Goal: Task Accomplishment & Management: Complete application form

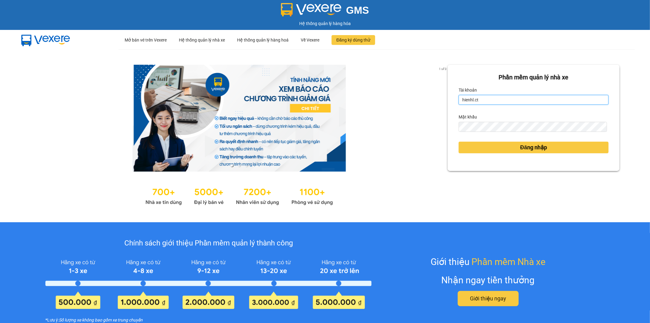
click at [486, 100] on input "hienhl.ct" at bounding box center [534, 100] width 150 height 10
type input "yenhl.ct"
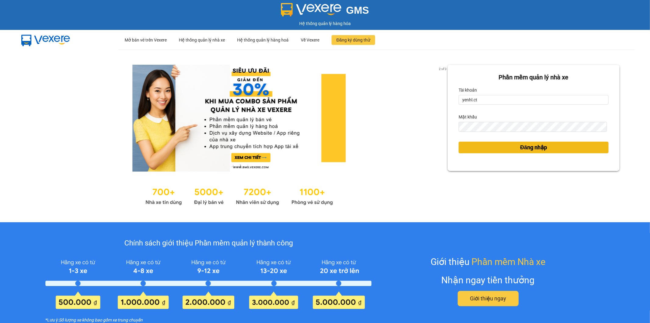
click at [520, 147] on span "Đăng nhập" at bounding box center [533, 147] width 27 height 9
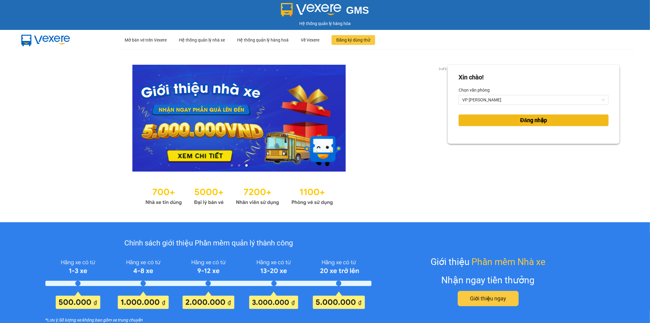
click at [520, 121] on span "Đăng nhập" at bounding box center [533, 120] width 27 height 9
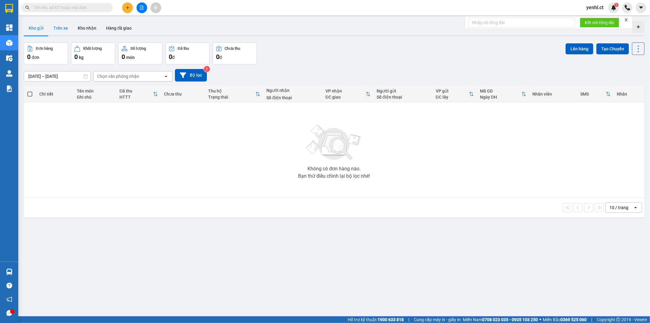
click at [60, 29] on button "Trên xe" at bounding box center [60, 28] width 24 height 15
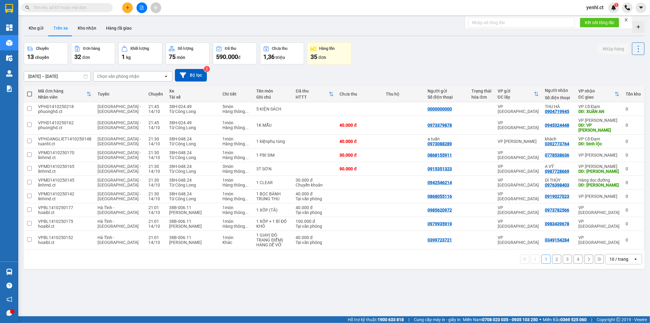
click at [157, 75] on div "Chọn văn phòng nhận" at bounding box center [129, 76] width 70 height 10
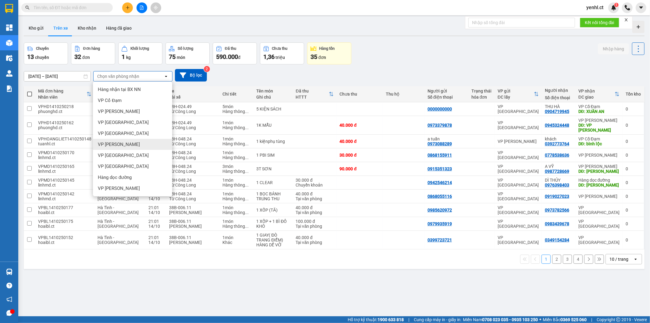
click at [136, 145] on div "VP [PERSON_NAME]" at bounding box center [132, 144] width 79 height 11
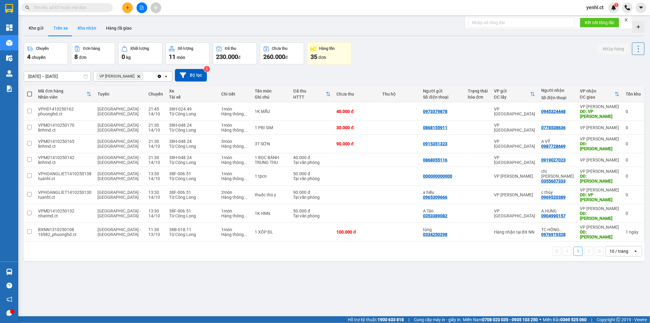
click at [87, 28] on button "Kho nhận" at bounding box center [87, 28] width 28 height 15
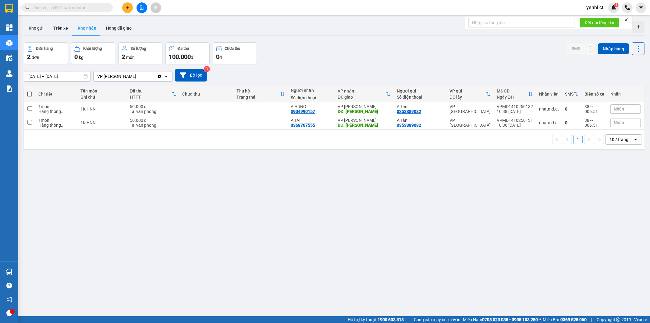
click at [87, 9] on input "text" at bounding box center [70, 7] width 72 height 7
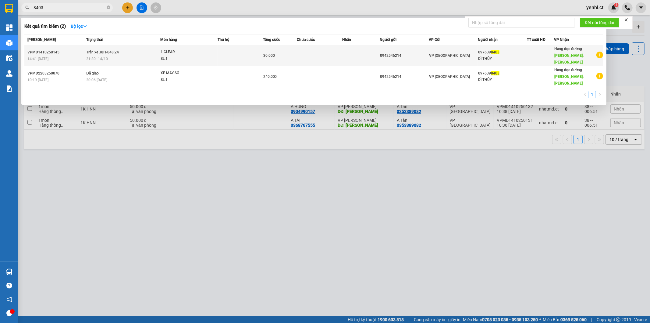
type input "8403"
click at [132, 55] on div "21:30 [DATE]" at bounding box center [123, 58] width 74 height 7
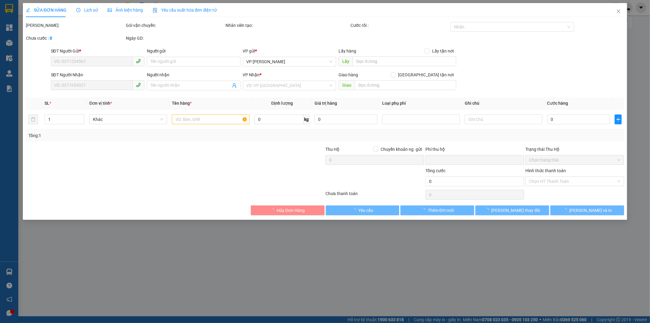
type input "0942546214"
type input "0976398403"
type input "DÌ THỦY"
type input "[PERSON_NAME]"
type input "0"
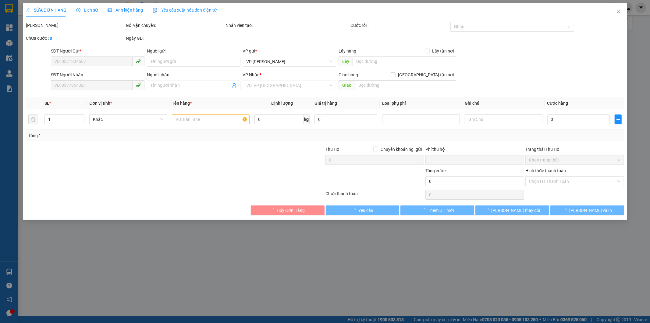
type input "30.000"
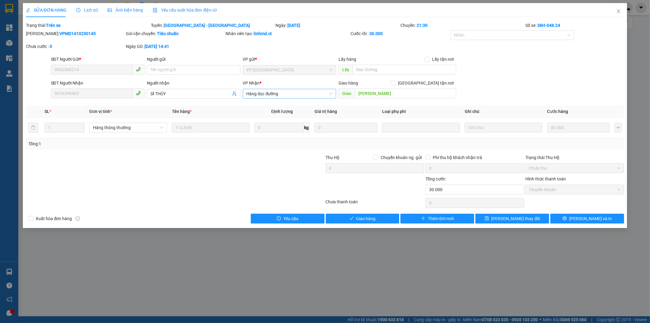
click at [300, 97] on span "Hàng dọc đường" at bounding box center [290, 93] width 86 height 9
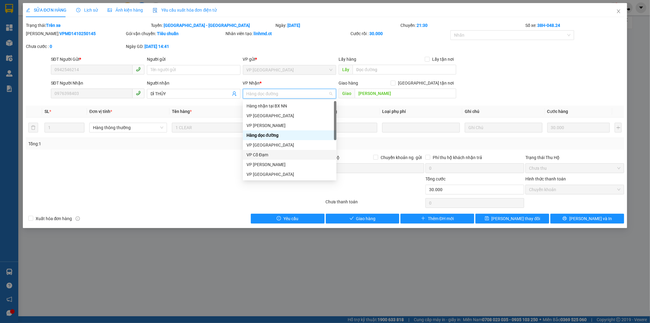
scroll to position [20, 0]
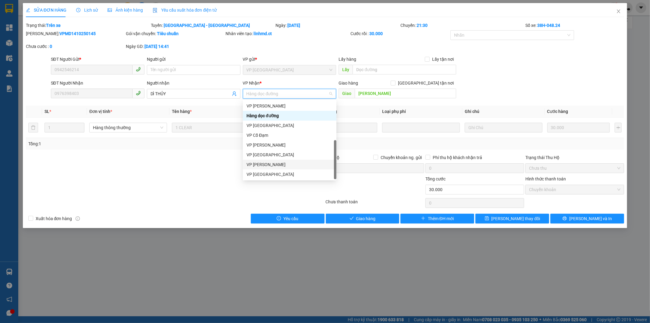
click at [273, 165] on div "VP [PERSON_NAME]" at bounding box center [290, 164] width 86 height 7
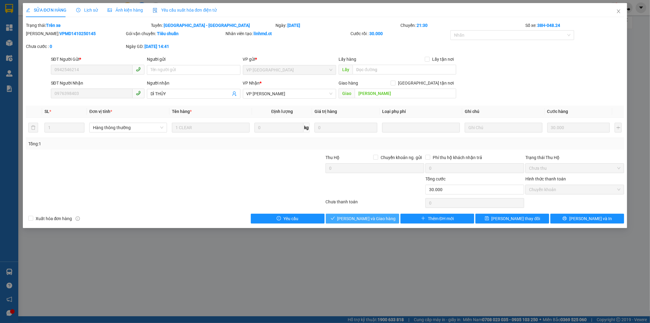
click at [354, 218] on span "[PERSON_NAME] và Giao hàng" at bounding box center [367, 218] width 59 height 7
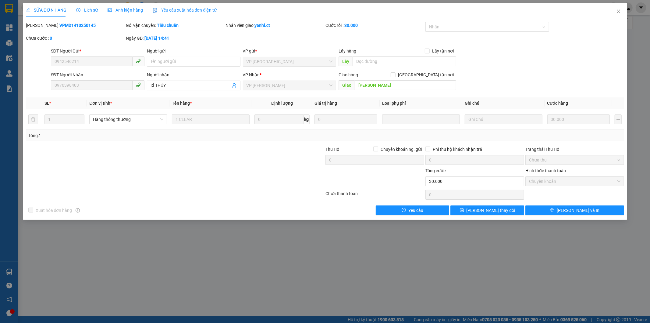
click at [84, 13] on div "Lịch sử" at bounding box center [87, 10] width 22 height 14
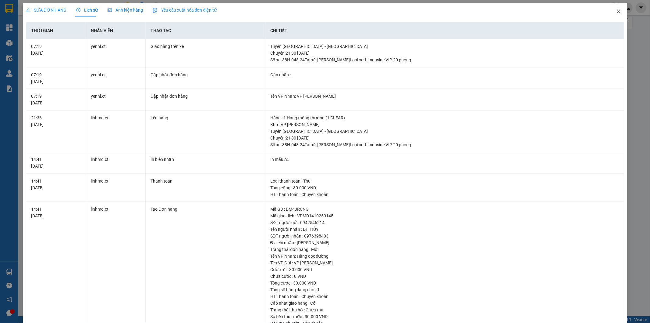
click at [617, 12] on icon "close" at bounding box center [619, 11] width 5 height 5
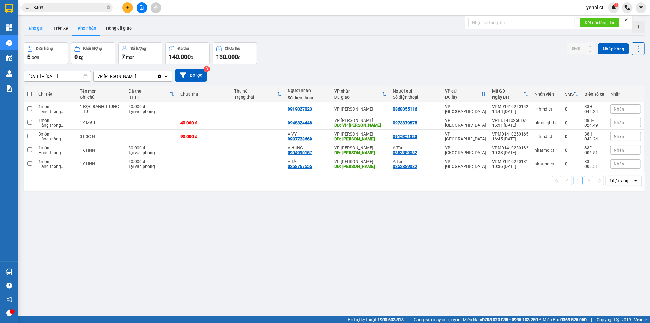
click at [37, 29] on button "Kho gửi" at bounding box center [36, 28] width 25 height 15
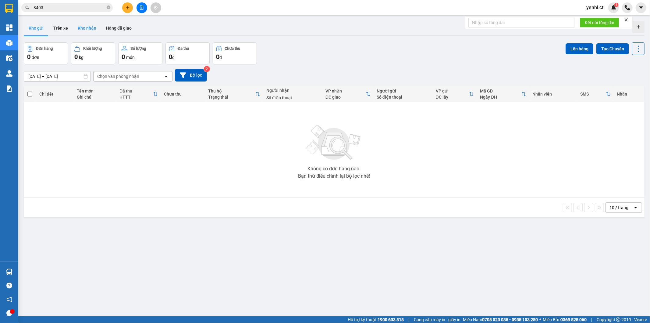
click at [83, 30] on button "Kho nhận" at bounding box center [87, 28] width 28 height 15
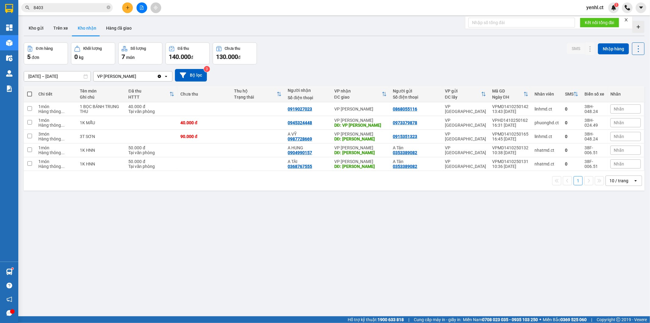
click at [73, 21] on button "Kho nhận" at bounding box center [87, 28] width 28 height 15
click at [28, 149] on input "checkbox" at bounding box center [29, 149] width 5 height 5
checkbox input "true"
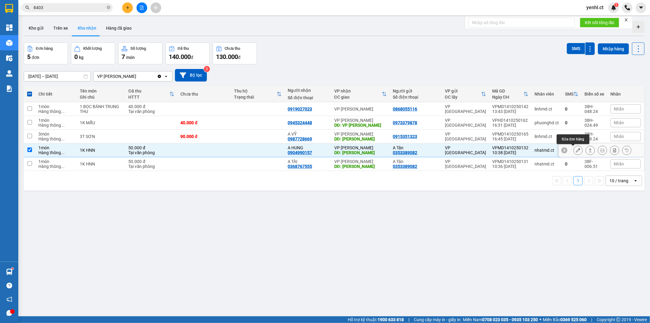
click at [576, 150] on icon at bounding box center [578, 150] width 4 height 4
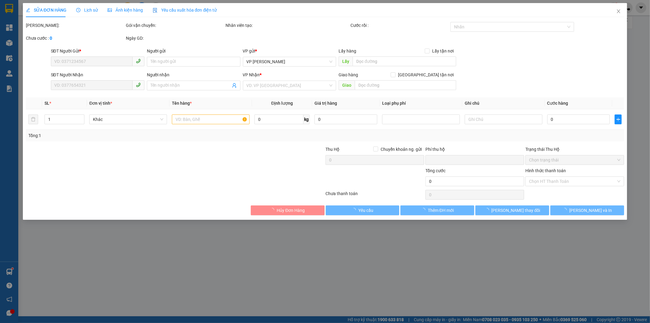
type input "0353389082"
type input "A Tân"
type input "0904990157"
type input "A HUNG"
type input "[PERSON_NAME]"
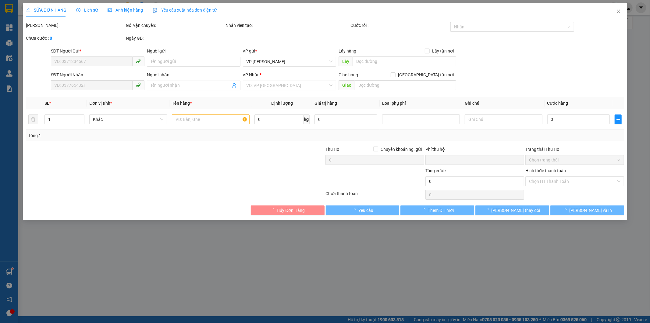
type input "0"
type input "50.000"
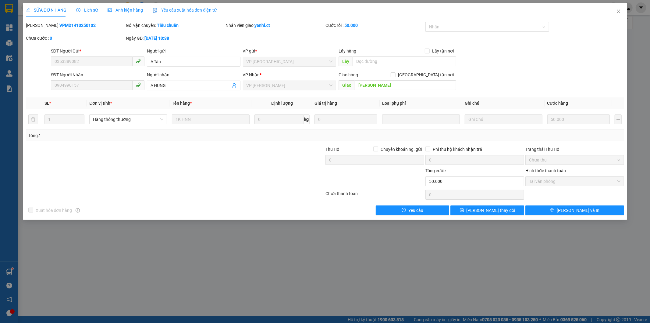
click at [87, 10] on span "Lịch sử" at bounding box center [87, 10] width 22 height 5
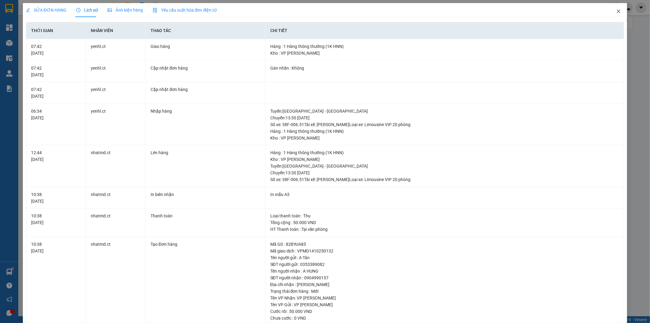
click at [617, 13] on icon "close" at bounding box center [619, 11] width 5 height 5
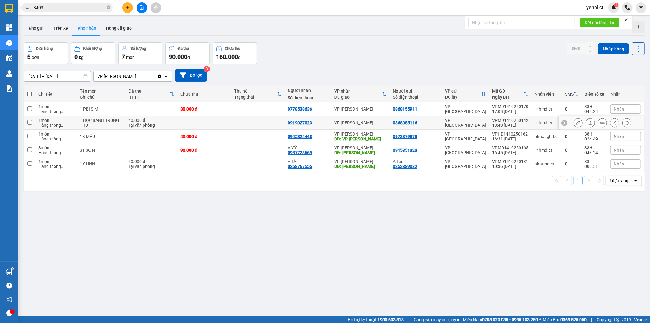
click at [28, 123] on input "checkbox" at bounding box center [29, 122] width 5 height 5
checkbox input "true"
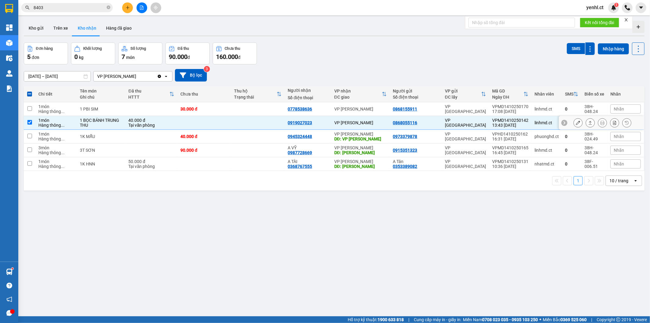
click at [576, 122] on icon at bounding box center [578, 122] width 4 height 4
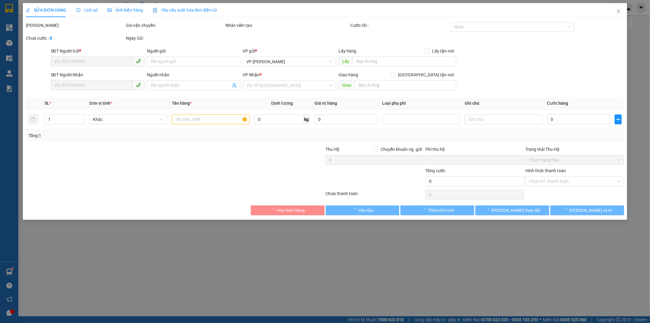
type input "0868055116"
type input "0919027023"
type input "0"
type input "40.000"
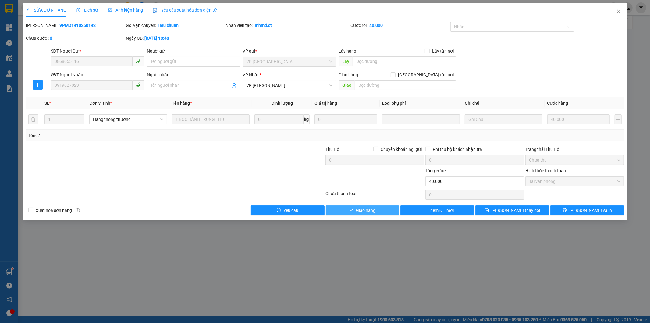
click at [372, 212] on span "Giao hàng" at bounding box center [366, 210] width 20 height 7
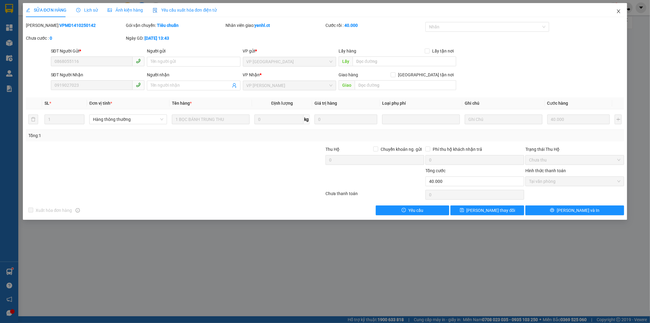
click at [620, 10] on icon "close" at bounding box center [618, 11] width 3 height 4
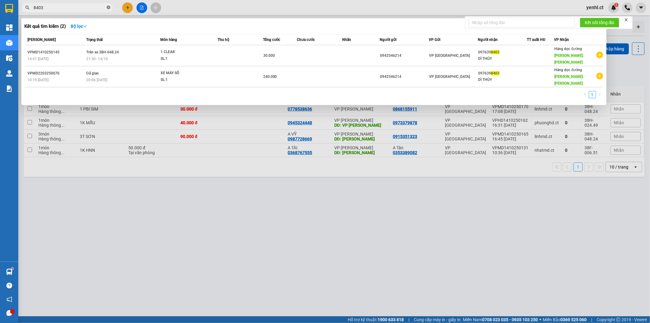
click at [108, 8] on icon "close-circle" at bounding box center [109, 7] width 4 height 4
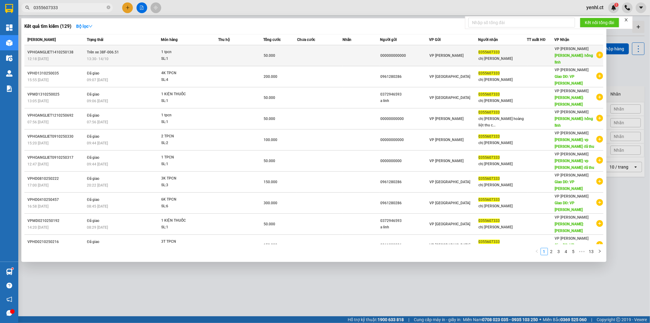
type input "0355607333"
click at [176, 55] on div "SL: 1" at bounding box center [184, 58] width 46 height 7
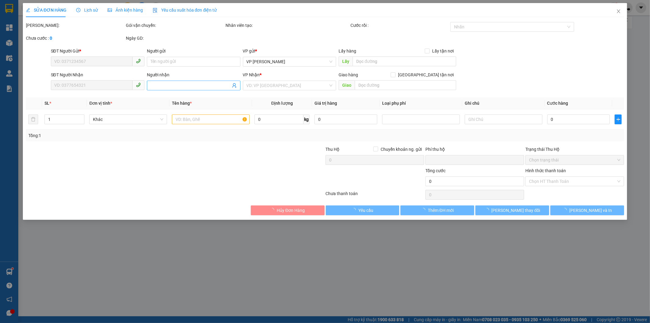
type input "000000000000"
type input "0355607333"
type input "chị [PERSON_NAME]"
type input "hồng lĩnh"
type input "0"
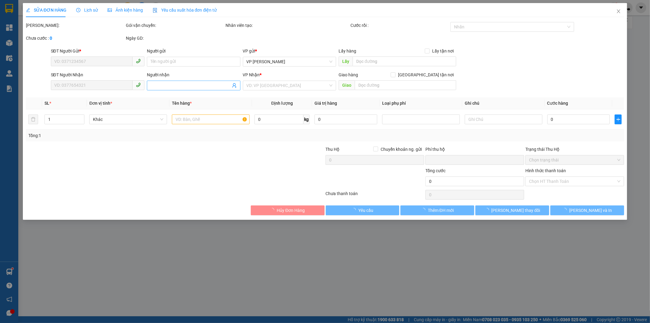
type input "50.000"
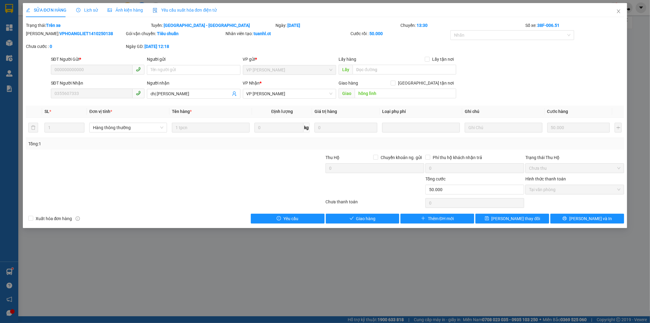
click at [87, 9] on span "Lịch sử" at bounding box center [87, 10] width 22 height 5
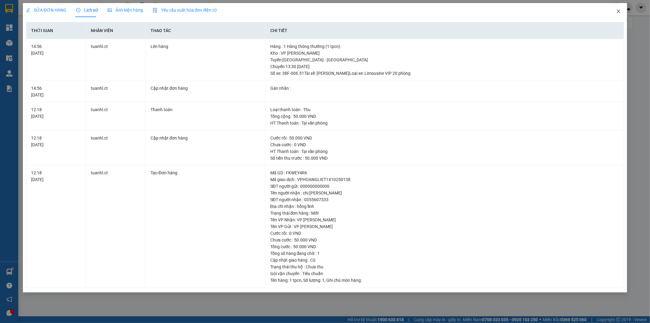
click at [619, 12] on icon "close" at bounding box center [618, 11] width 3 height 4
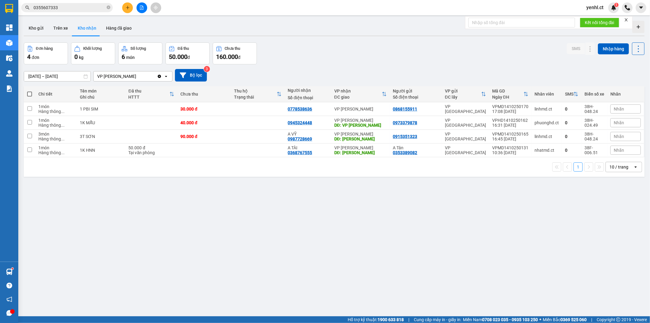
click at [98, 6] on input "0355607333" at bounding box center [70, 7] width 72 height 7
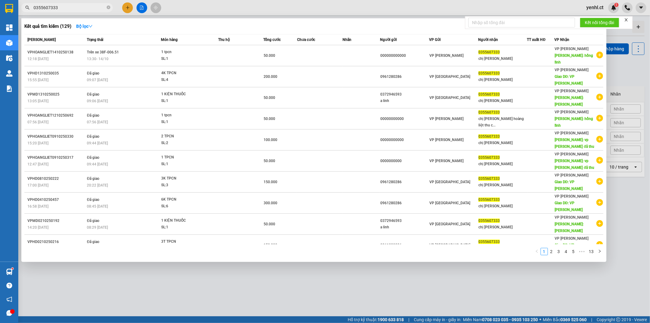
click at [182, 9] on div at bounding box center [325, 161] width 650 height 323
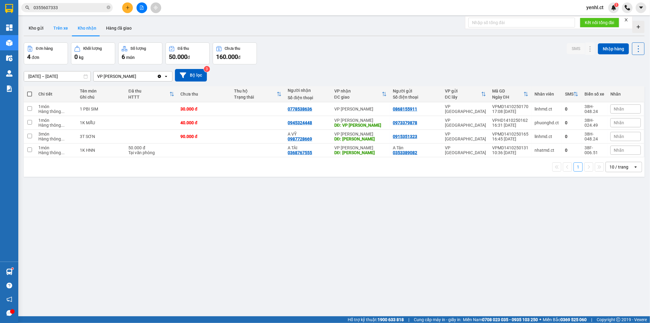
click at [60, 29] on button "Trên xe" at bounding box center [60, 28] width 24 height 15
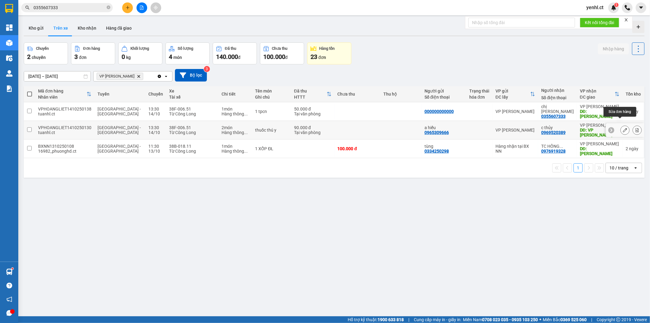
click at [623, 128] on icon at bounding box center [625, 130] width 4 height 4
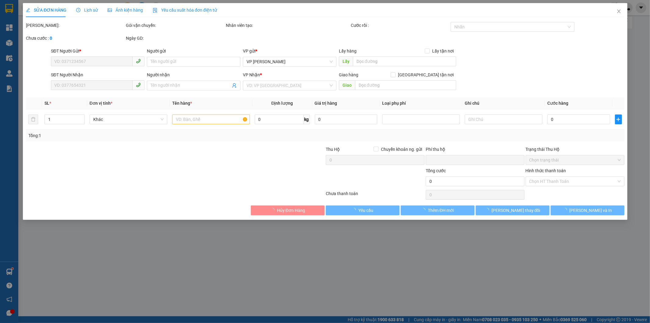
type input "0965309666"
type input "a hiếu"
type input "0969520389"
type input "c thủy"
type input "VP [PERSON_NAME]"
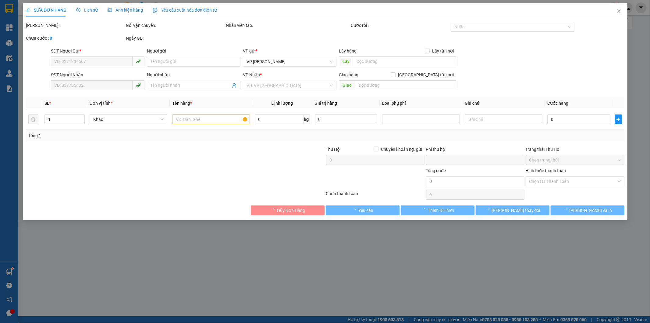
type input "0"
type input "90.000"
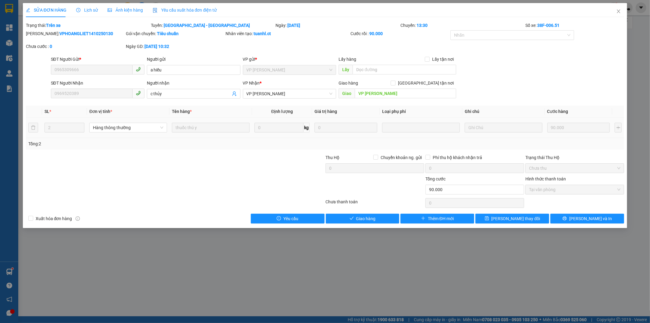
click at [86, 10] on span "Lịch sử" at bounding box center [87, 10] width 22 height 5
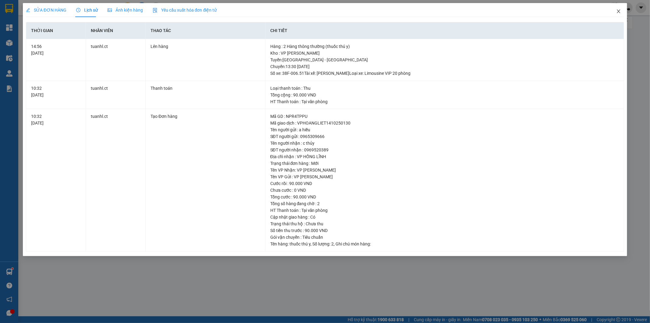
click at [621, 11] on icon "close" at bounding box center [619, 11] width 5 height 5
